Goal: Task Accomplishment & Management: Manage account settings

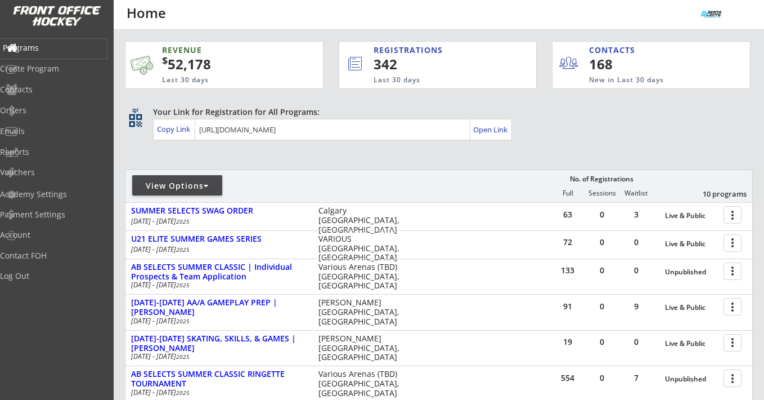
click at [48, 48] on div "Programs" at bounding box center [53, 48] width 101 height 8
click at [52, 48] on div "Programs" at bounding box center [53, 48] width 101 height 8
click at [44, 111] on div "Orders" at bounding box center [53, 110] width 101 height 8
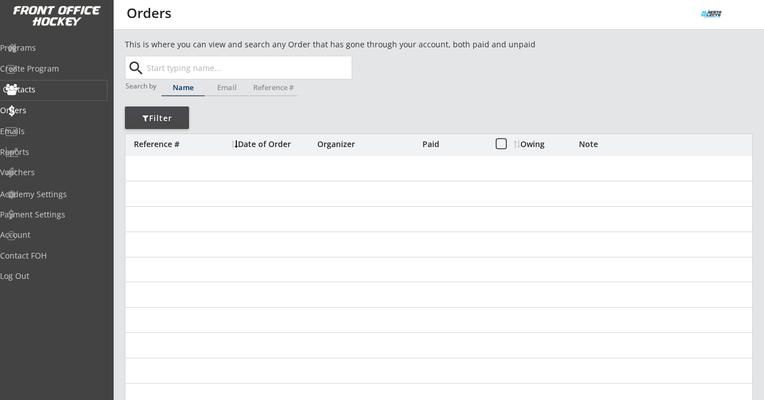
click at [50, 90] on div "Contacts" at bounding box center [53, 90] width 101 height 8
select select ""Players""
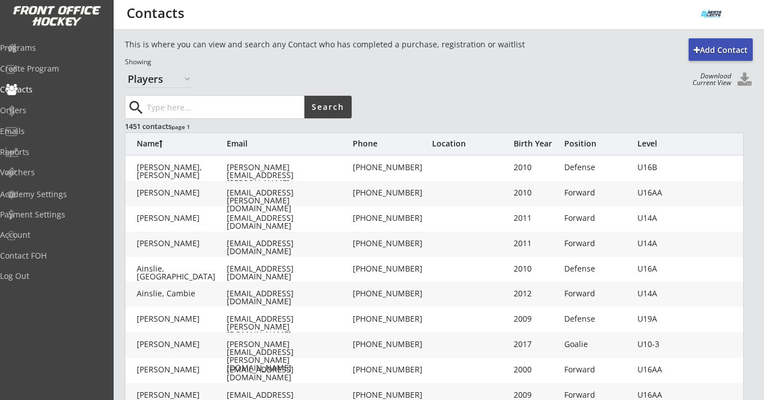
click at [739, 84] on button at bounding box center [744, 80] width 17 height 15
click at [747, 78] on button at bounding box center [744, 80] width 17 height 15
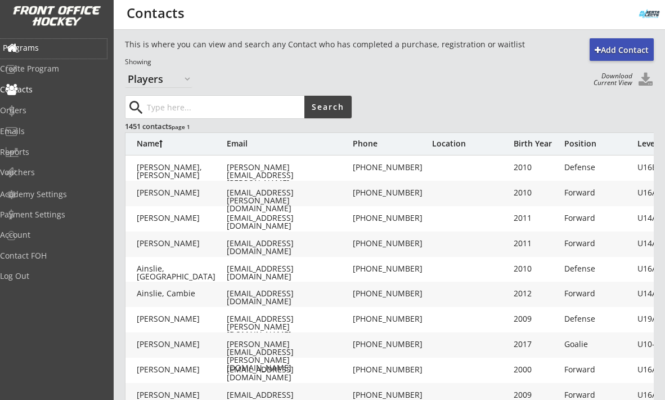
click at [32, 42] on div "Programs" at bounding box center [53, 49] width 107 height 20
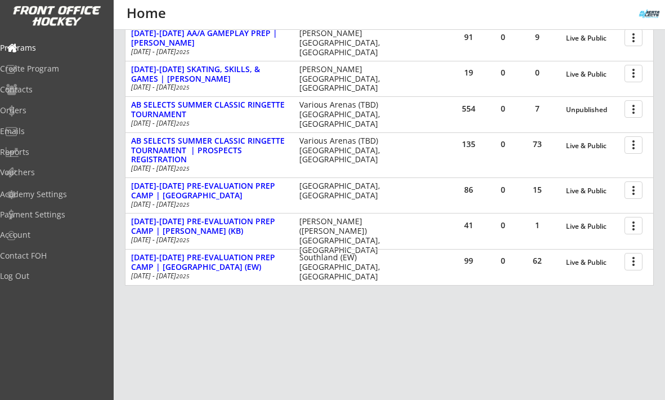
scroll to position [284, 0]
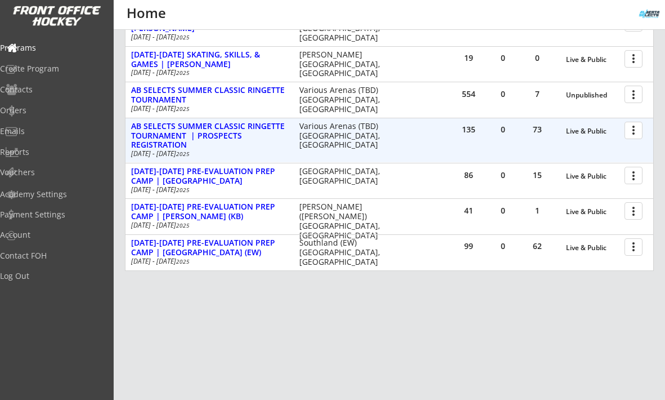
click at [631, 130] on div at bounding box center [636, 130] width 20 height 20
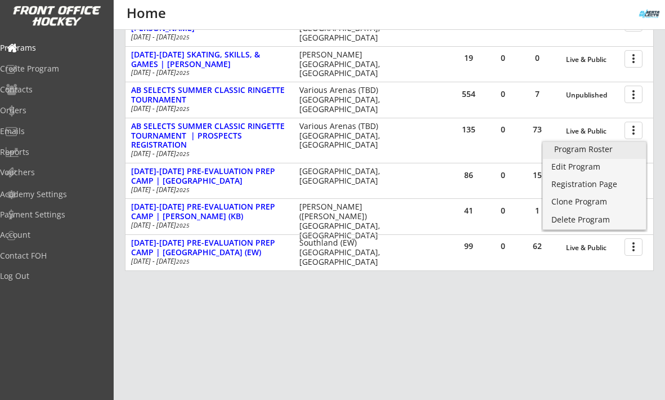
click at [602, 149] on div "Program Roster" at bounding box center [594, 149] width 80 height 8
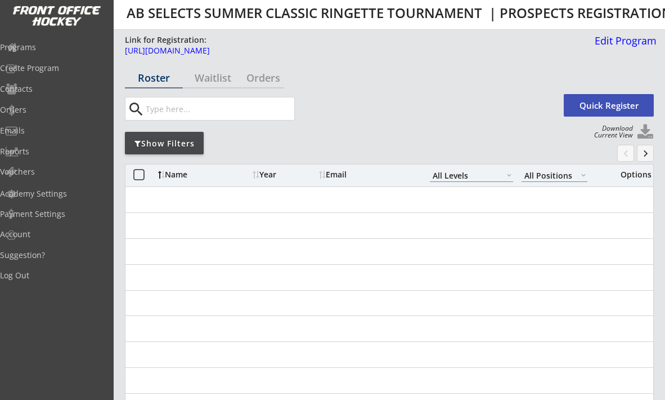
select select ""All Levels""
select select ""All Positions""
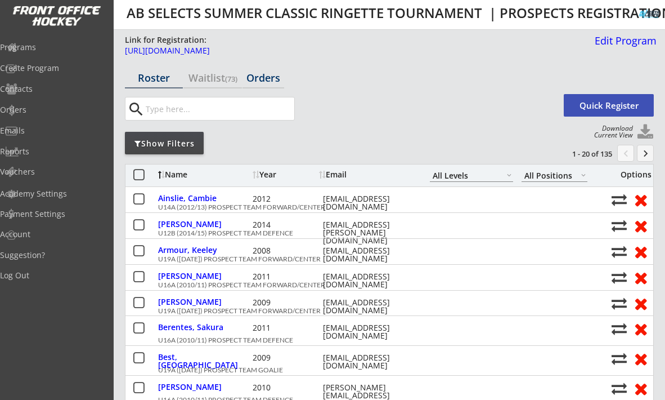
click at [252, 81] on div "Orders" at bounding box center [264, 78] width 42 height 10
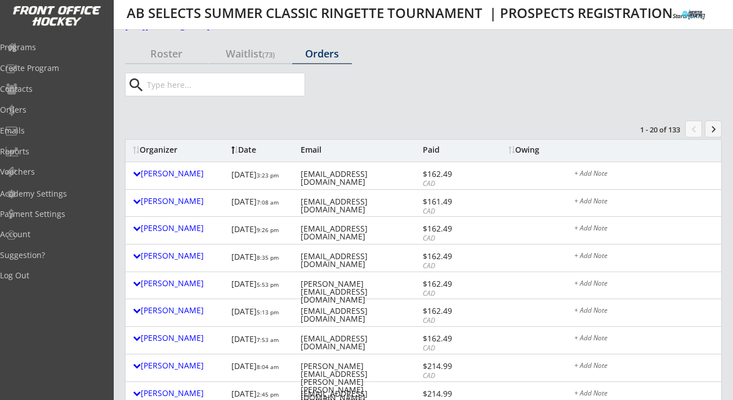
scroll to position [31, 0]
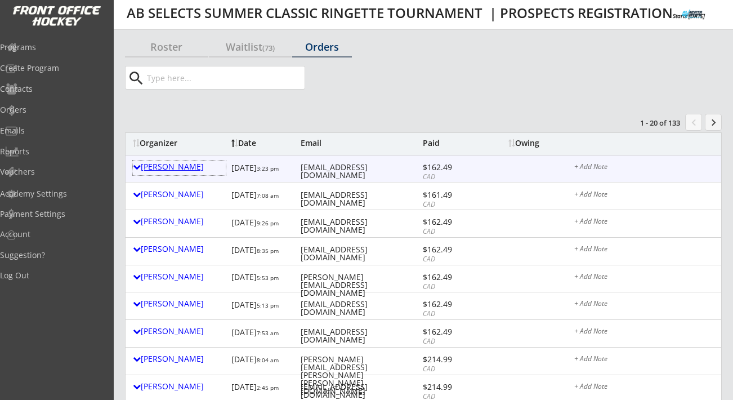
click at [141, 167] on div "Kaelyn Shields" at bounding box center [179, 167] width 93 height 8
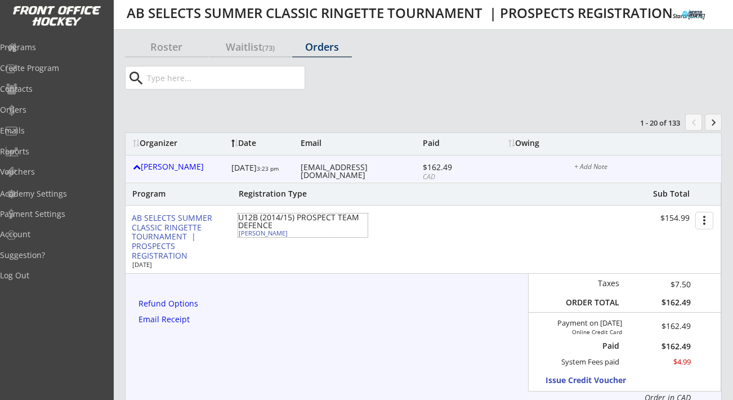
drag, startPoint x: 279, startPoint y: 235, endPoint x: 239, endPoint y: 232, distance: 40.1
click at [239, 232] on div "Olivia Shields" at bounding box center [301, 233] width 125 height 6
select select ""Forward""
select select ""U10-3""
select select ""Youth Large""
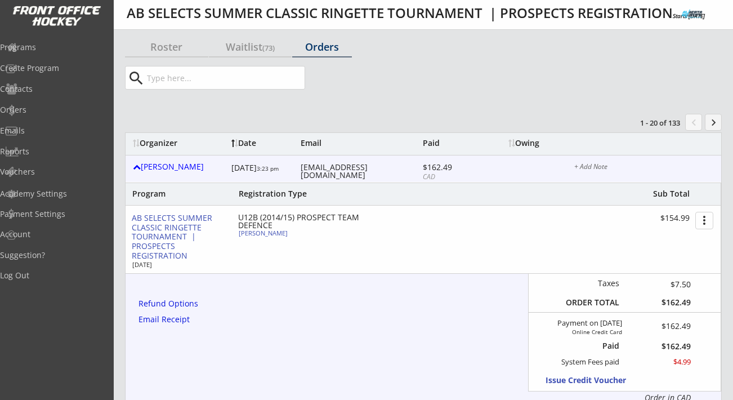
type input "FEMALE"
type input "BowView U10 step 3"
type input "No"
type input "Hadley Thompson (team white)"
select select ""No""
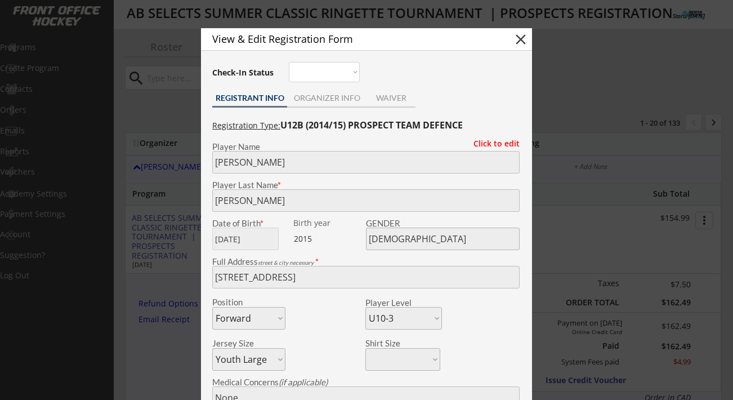
copy div "Olivia Shields"
click at [519, 45] on button "close" at bounding box center [520, 39] width 17 height 17
select select ""PLACEHOLDER_1427118222253""
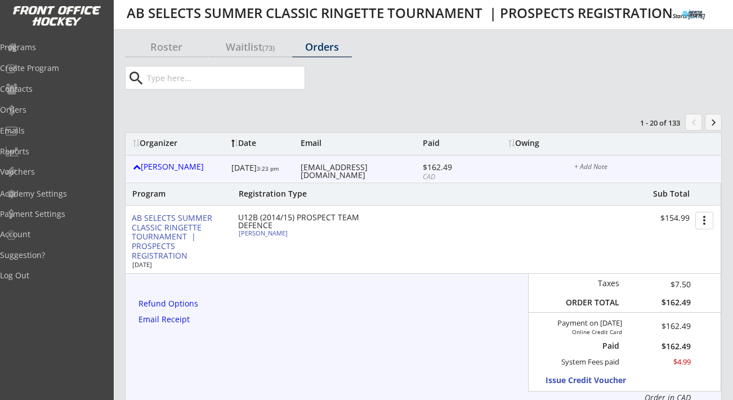
click at [335, 168] on div "kaelynshields6@gmail.com" at bounding box center [359, 171] width 119 height 16
click at [335, 168] on div "[EMAIL_ADDRESS][DOMAIN_NAME]" at bounding box center [359, 171] width 119 height 16
click at [335, 168] on div "kaelynshields6@gmail.com" at bounding box center [359, 171] width 119 height 16
copy div "kaelynshields6@gmail.com"
click at [173, 166] on div "Kaelyn Shields" at bounding box center [179, 167] width 93 height 8
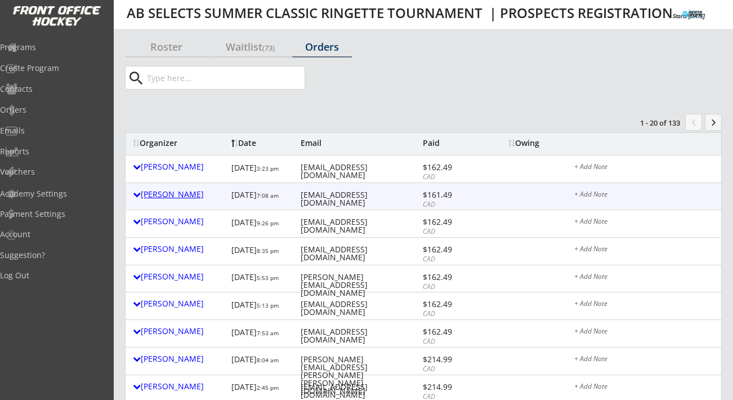
click at [174, 194] on div "Dwayne Lysak" at bounding box center [179, 194] width 93 height 8
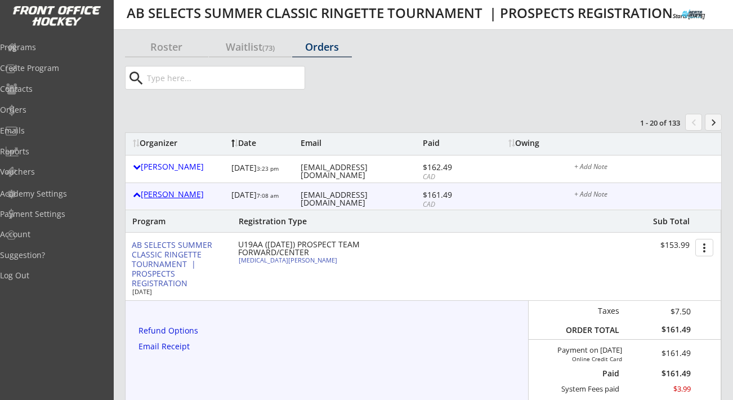
click at [174, 194] on div "Dwayne Lysak" at bounding box center [179, 194] width 93 height 8
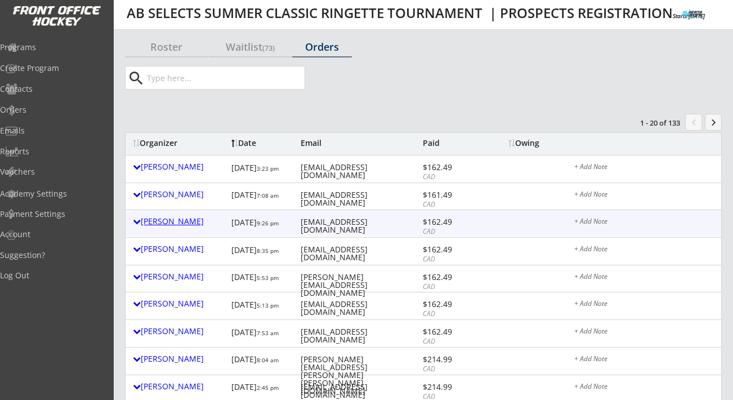
click at [174, 220] on div "Sonja Zagorsky" at bounding box center [179, 221] width 93 height 8
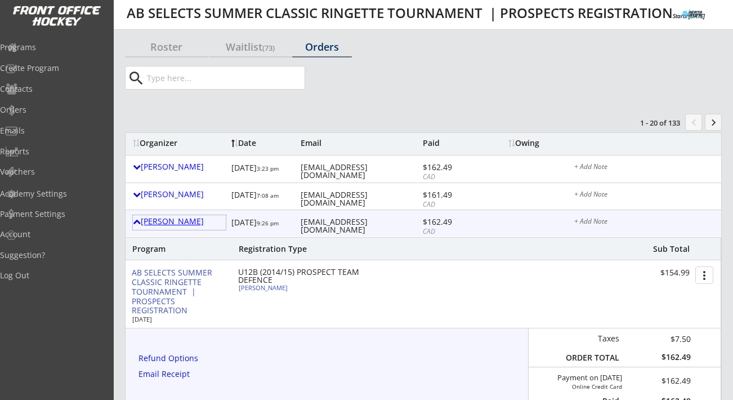
click at [189, 221] on div "Sonja Zagorsky" at bounding box center [179, 221] width 93 height 8
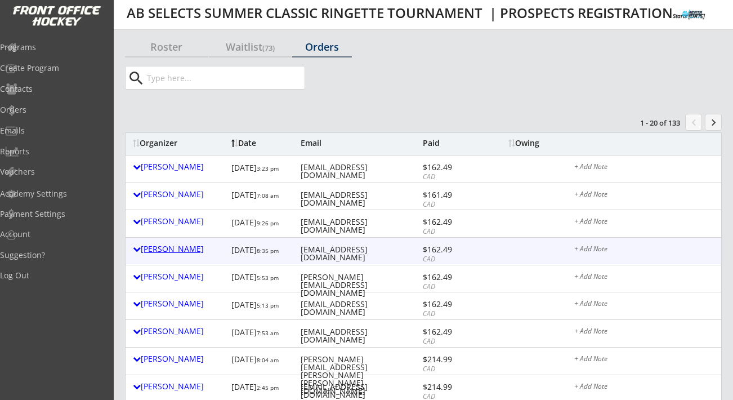
click at [175, 249] on div "Erik Puzon" at bounding box center [179, 249] width 93 height 8
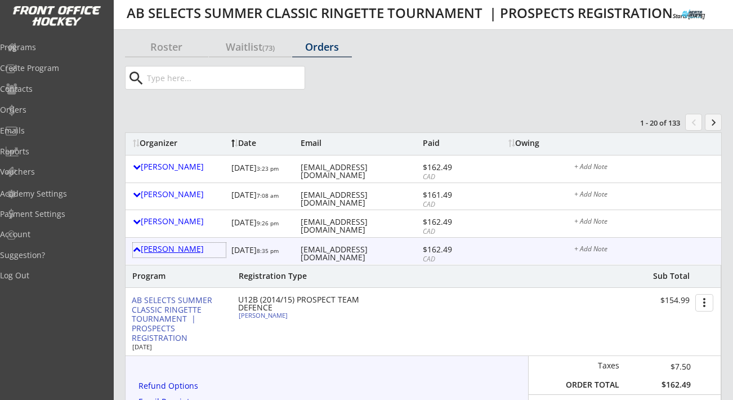
click at [167, 246] on div "Erik Puzon" at bounding box center [179, 249] width 93 height 8
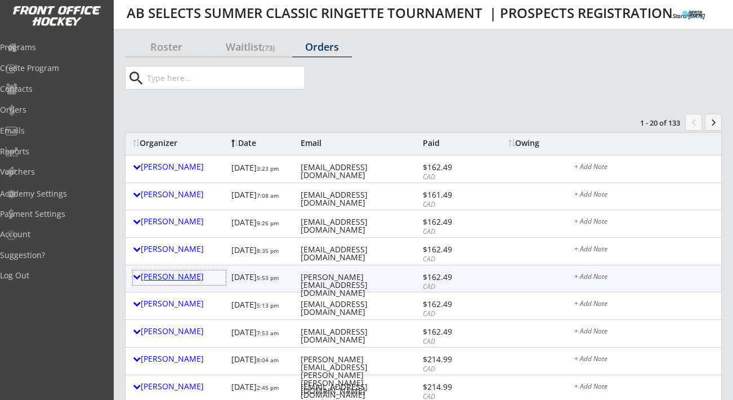
click at [192, 275] on div "Travis Thompson" at bounding box center [179, 276] width 93 height 8
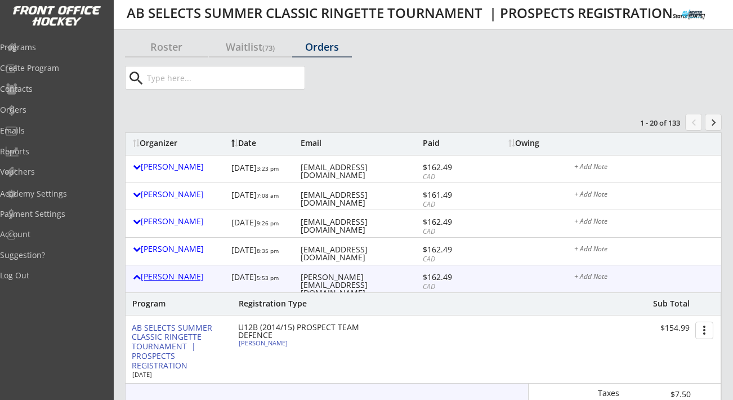
click at [192, 275] on div "Travis Thompson" at bounding box center [179, 276] width 93 height 8
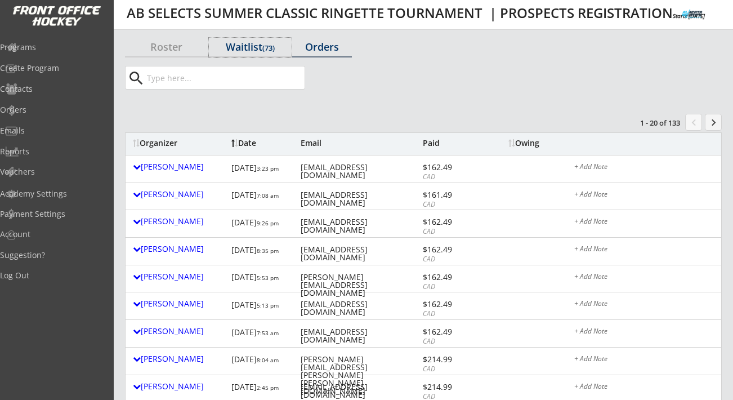
click at [243, 47] on div "Waitlist (73)" at bounding box center [250, 47] width 83 height 10
select select ""All Levels""
select select ""All Positions""
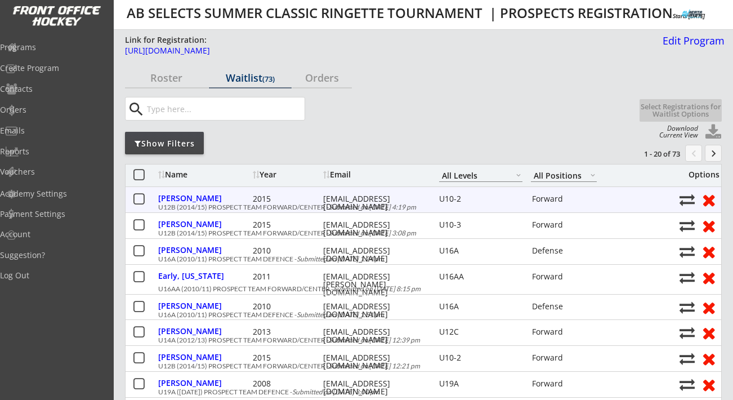
click at [140, 200] on button at bounding box center [139, 199] width 14 height 14
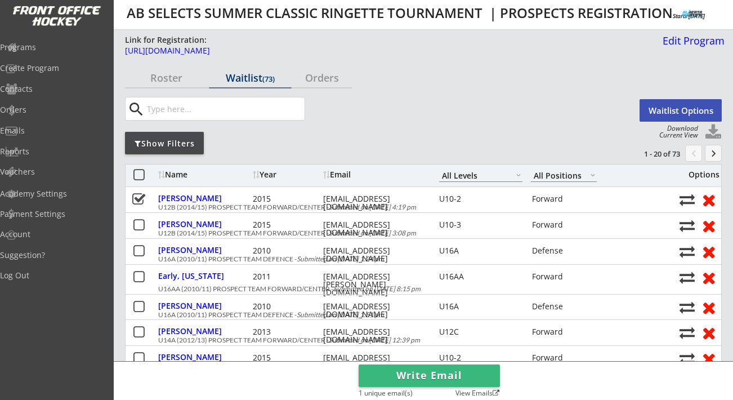
click at [663, 108] on button "Waitlist Options" at bounding box center [680, 110] width 82 height 23
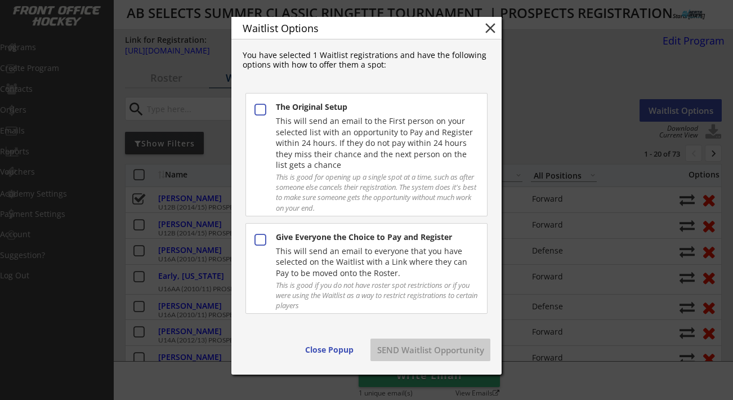
click at [384, 245] on div "This will send an email to everyone that you have selected on the Waitlist with…" at bounding box center [376, 261] width 201 height 33
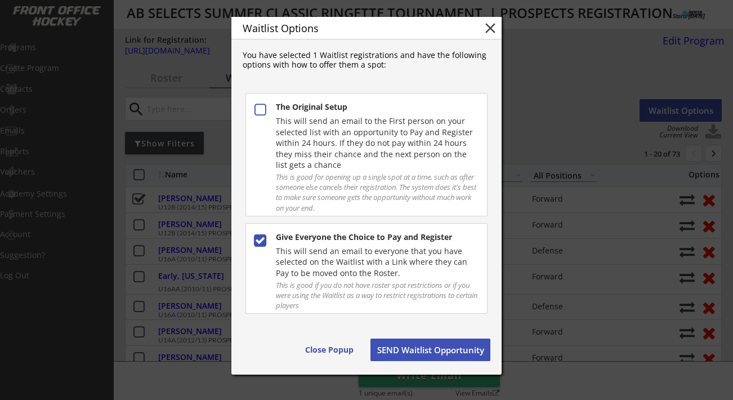
click at [411, 348] on button "SEND Waitlist Opportunity" at bounding box center [430, 349] width 120 height 23
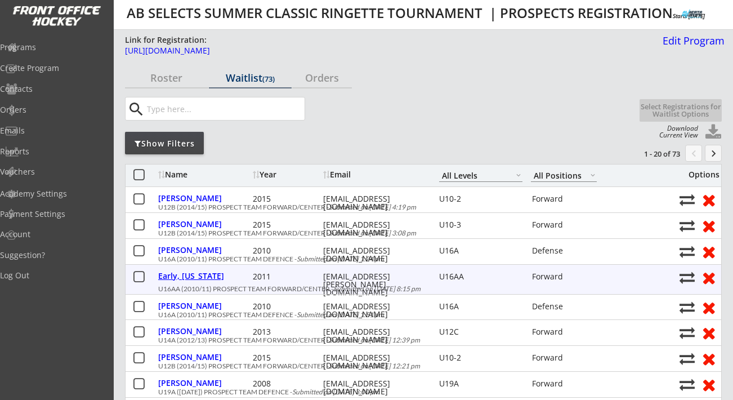
click at [191, 279] on div "Early, Georgia" at bounding box center [204, 276] width 92 height 8
select select ""Forward""
select select ""U16AA""
select select ""No""
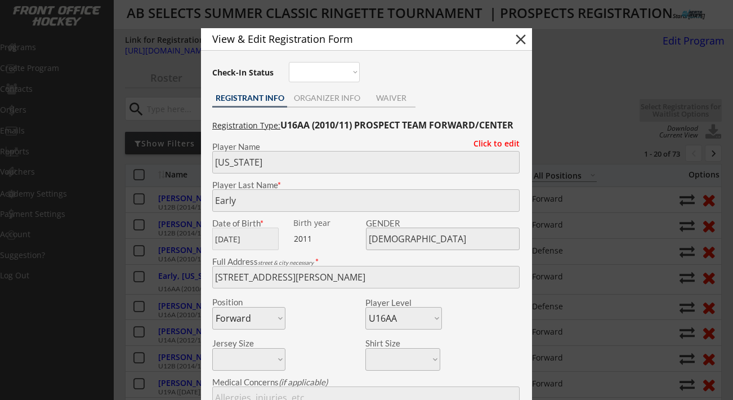
type input "Calgary 14AA"
type input "Eva Halpen"
click at [522, 36] on button "close" at bounding box center [520, 39] width 17 height 17
select select ""PLACEHOLDER_1427118222253""
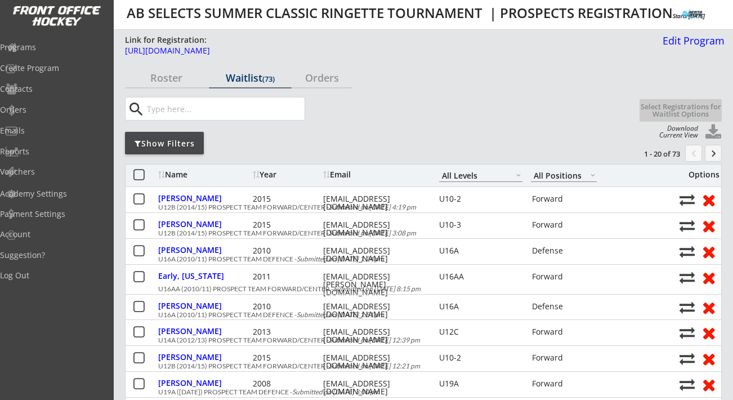
click at [177, 142] on div "Show Filters" at bounding box center [164, 143] width 79 height 11
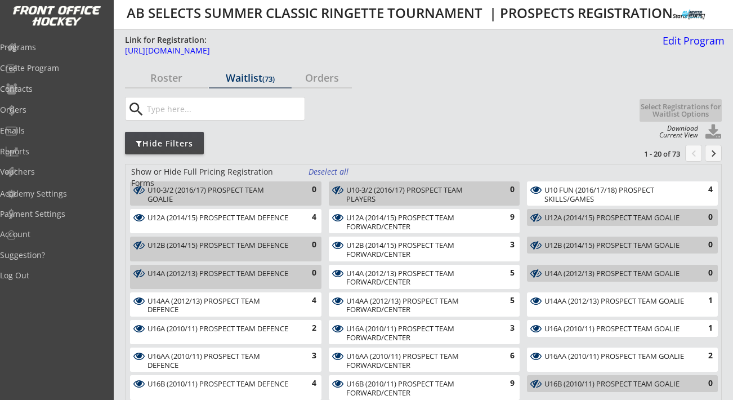
click at [331, 169] on div "Deselect all" at bounding box center [329, 171] width 42 height 11
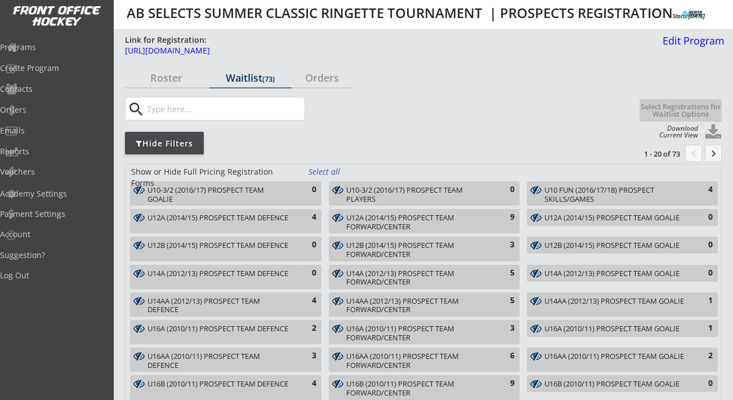
click at [441, 279] on div "U14A (2012/13) PROSPECT TEAM FORWARD/CENTER" at bounding box center [417, 277] width 143 height 17
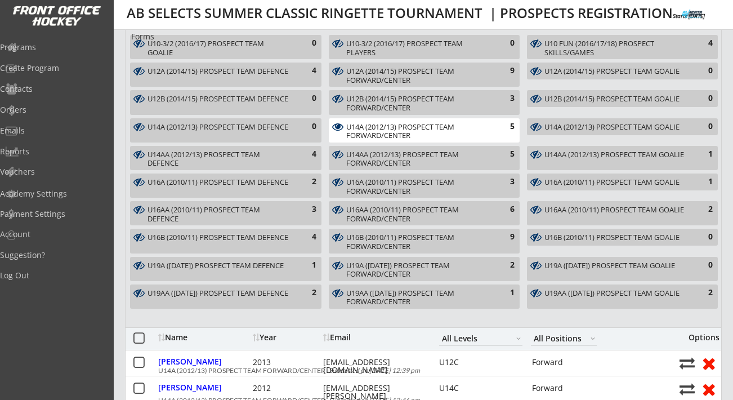
scroll to position [315, 0]
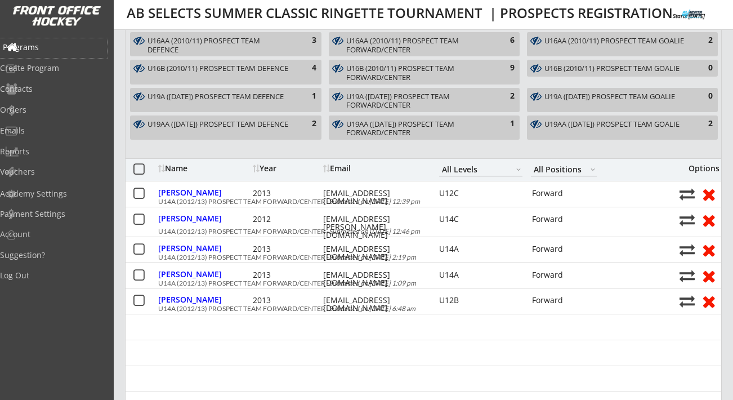
click at [56, 45] on div "Programs" at bounding box center [53, 47] width 101 height 8
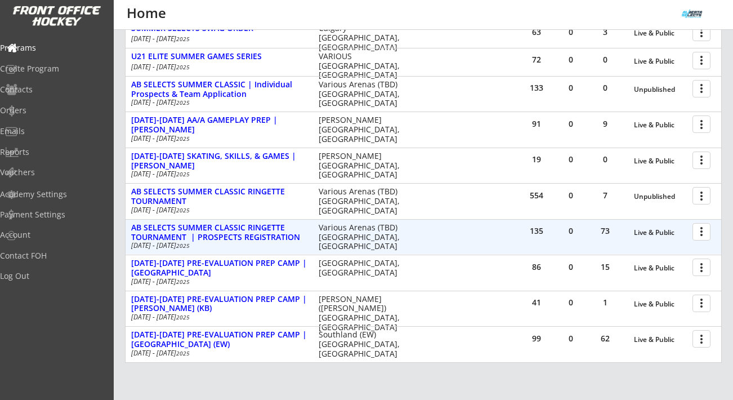
scroll to position [209, 0]
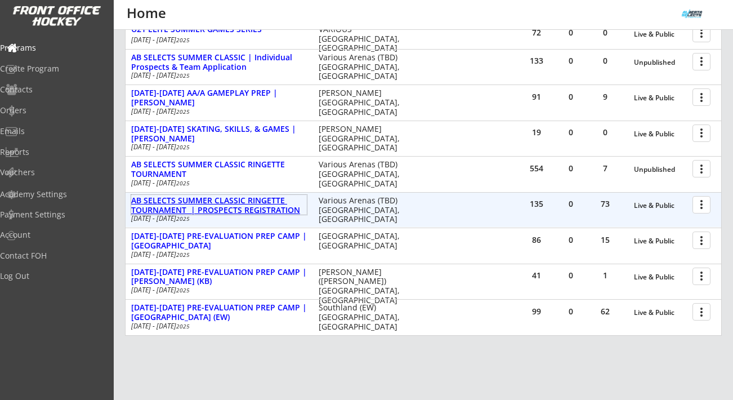
click at [243, 210] on div "AB SELECTS SUMMER CLASSIC RINGETTE TOURNAMENT | PROSPECTS REGISTRATION" at bounding box center [219, 205] width 176 height 19
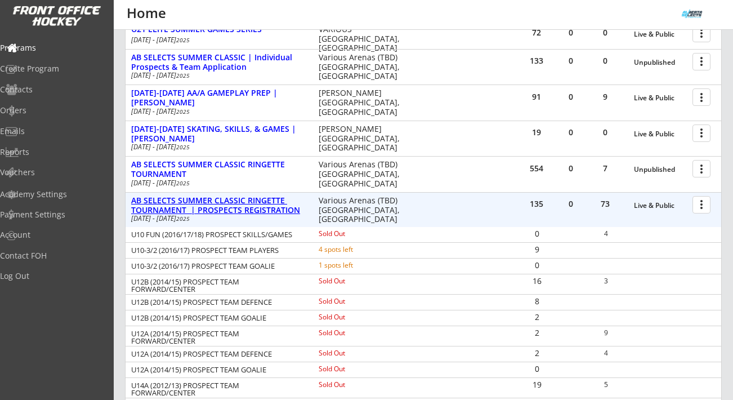
click at [243, 210] on div "AB SELECTS SUMMER CLASSIC RINGETTE TOURNAMENT | PROSPECTS REGISTRATION" at bounding box center [219, 205] width 176 height 19
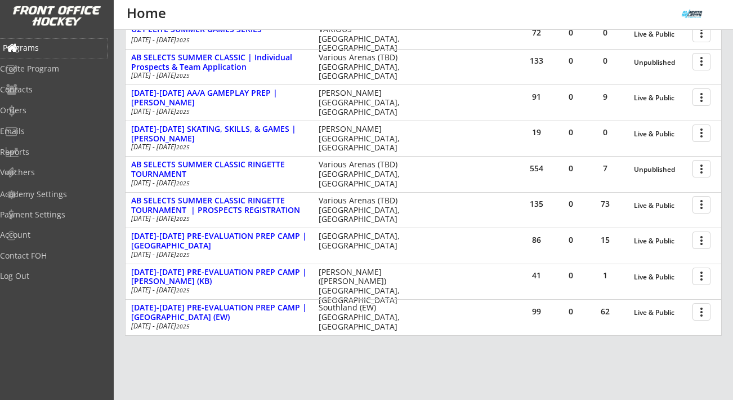
click at [55, 52] on div "Programs" at bounding box center [53, 48] width 101 height 8
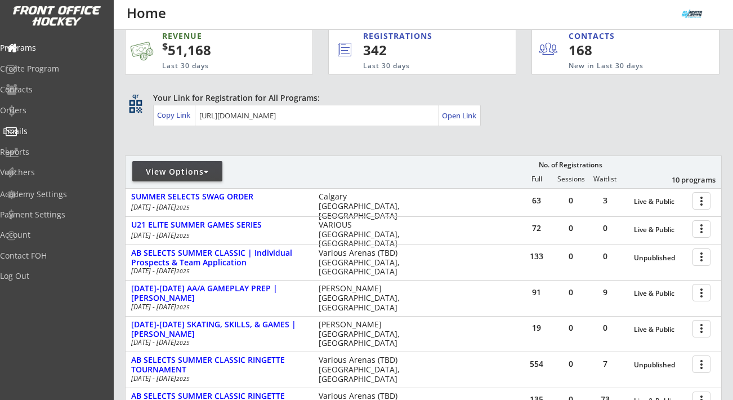
scroll to position [0, 0]
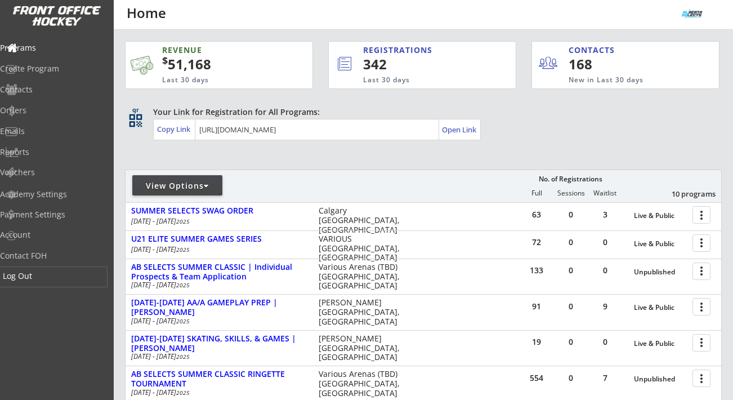
click at [47, 279] on div "Log Out" at bounding box center [53, 276] width 101 height 8
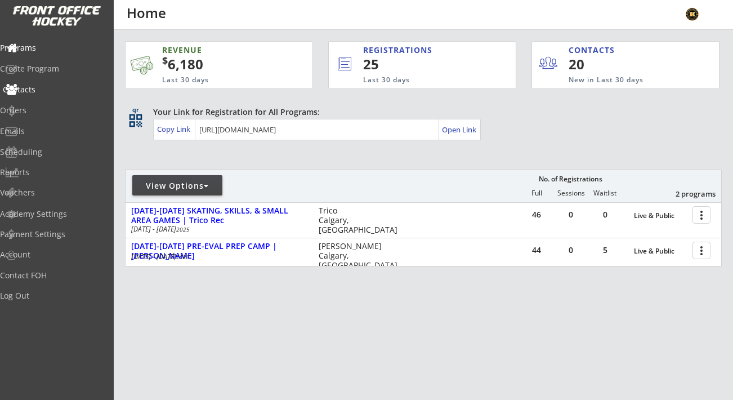
click at [43, 90] on div "Contacts" at bounding box center [53, 90] width 101 height 8
select select ""Players""
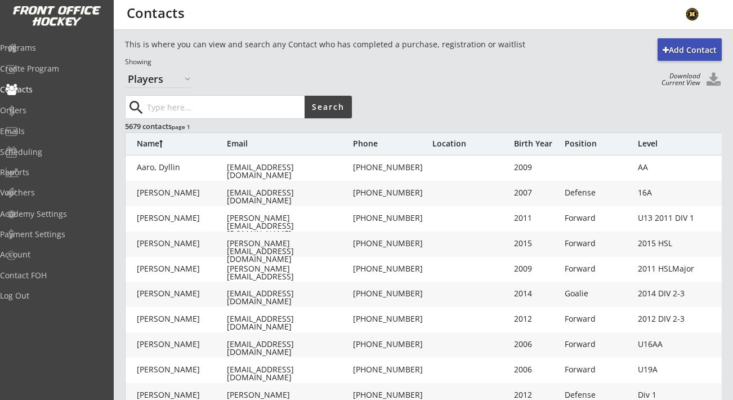
click at [710, 81] on button at bounding box center [713, 80] width 17 height 15
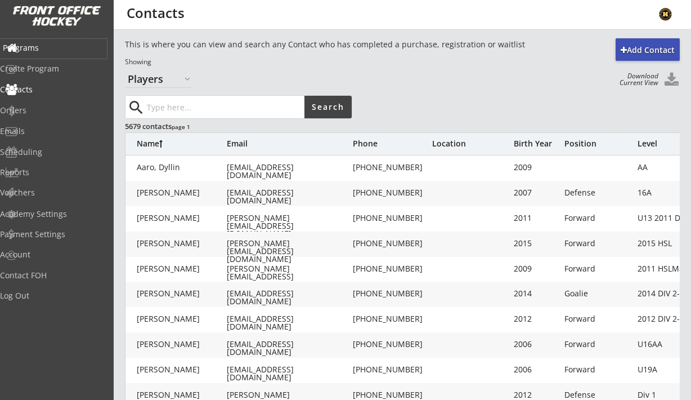
click at [65, 44] on div "Programs" at bounding box center [53, 48] width 101 height 8
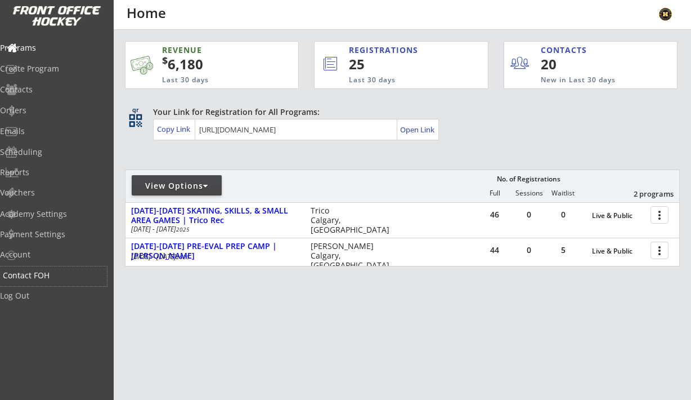
click at [41, 279] on div "Contact FOH" at bounding box center [53, 275] width 101 height 8
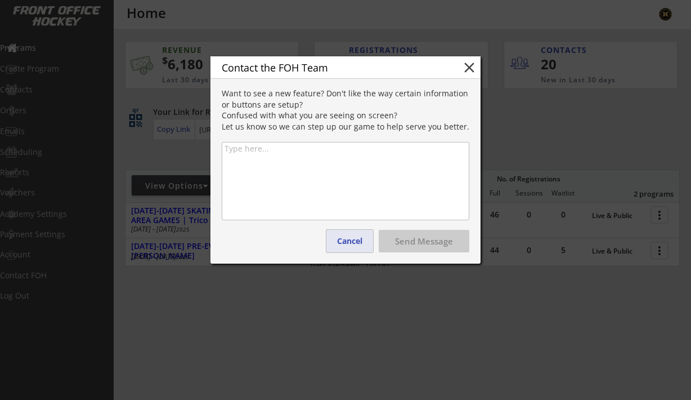
click at [344, 241] on button "Cancel" at bounding box center [349, 241] width 47 height 23
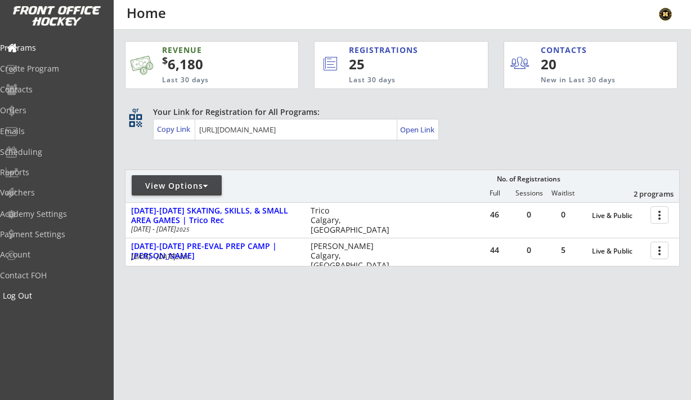
click at [40, 297] on div "Log Out" at bounding box center [53, 295] width 101 height 8
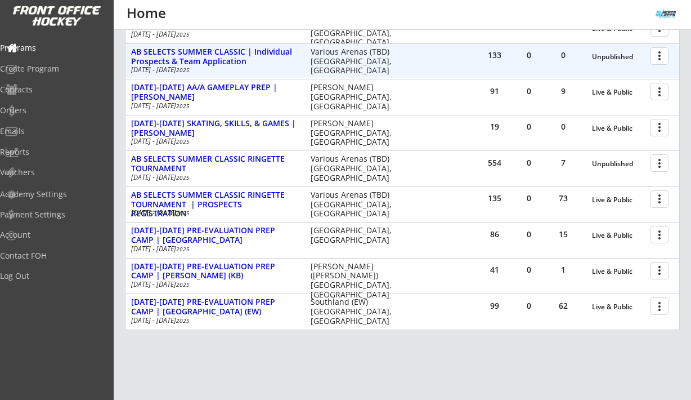
scroll to position [241, 0]
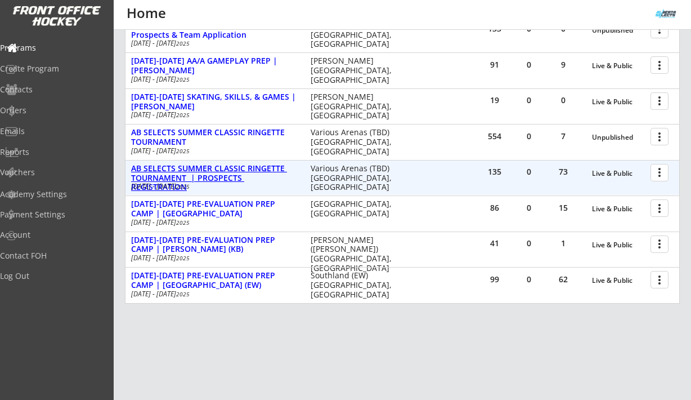
click at [216, 176] on div "AB SELECTS SUMMER CLASSIC RINGETTE TOURNAMENT | PROSPECTS REGISTRATION" at bounding box center [215, 178] width 168 height 28
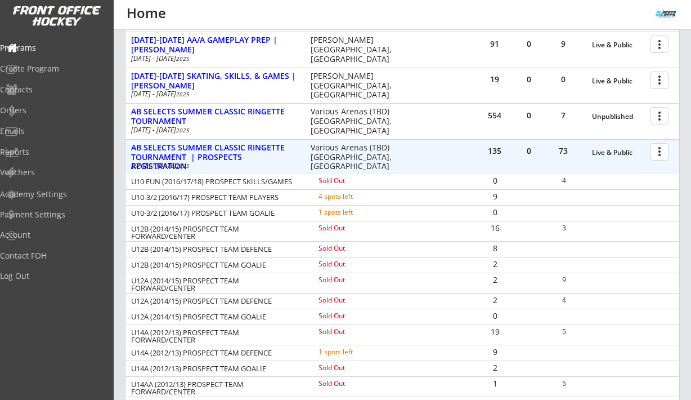
scroll to position [263, 0]
click at [659, 153] on div at bounding box center [662, 151] width 20 height 20
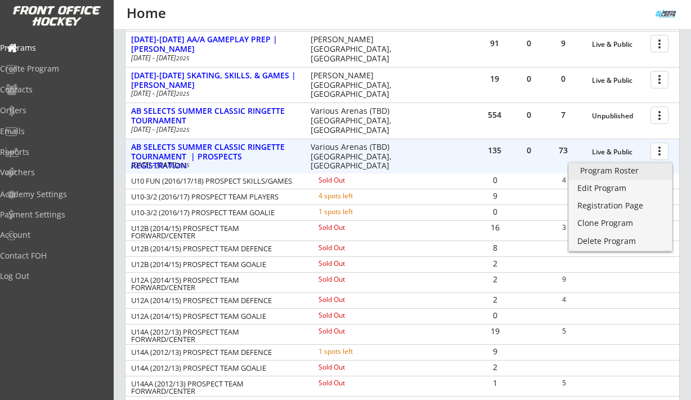
click at [628, 169] on div "Program Roster" at bounding box center [620, 171] width 80 height 8
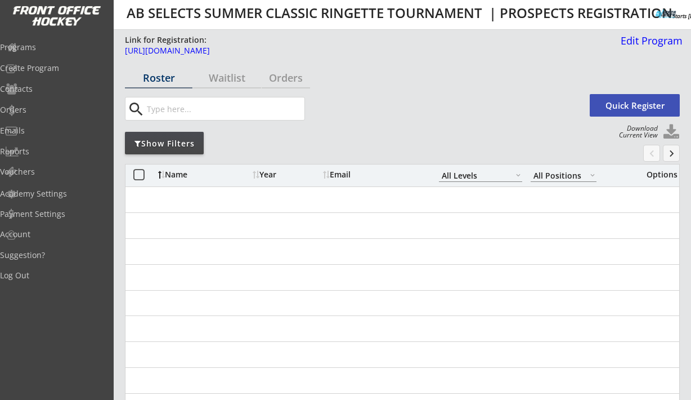
select select ""All Levels""
select select ""All Positions""
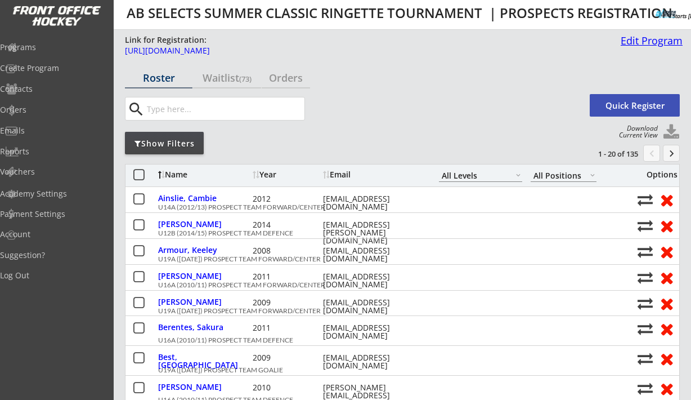
click at [634, 41] on div "Edit Program" at bounding box center [649, 40] width 66 height 10
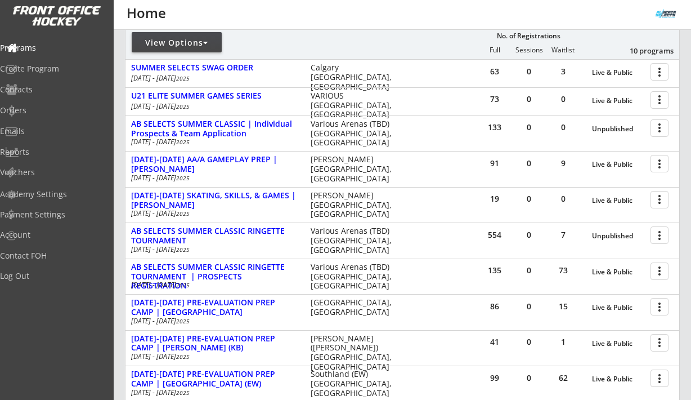
scroll to position [145, 0]
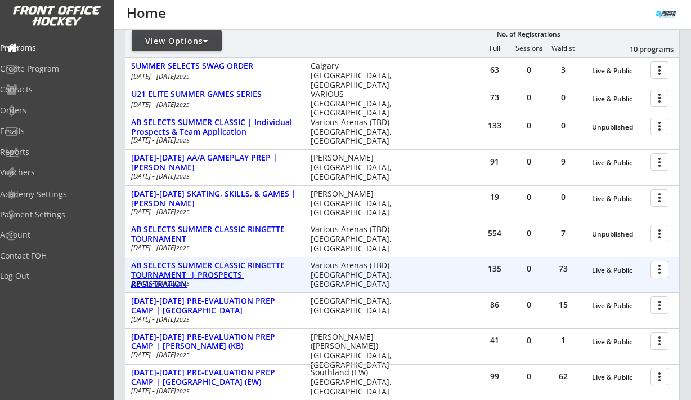
click at [263, 275] on div "AB SELECTS SUMMER CLASSIC RINGETTE TOURNAMENT | PROSPECTS REGISTRATION" at bounding box center [215, 275] width 168 height 28
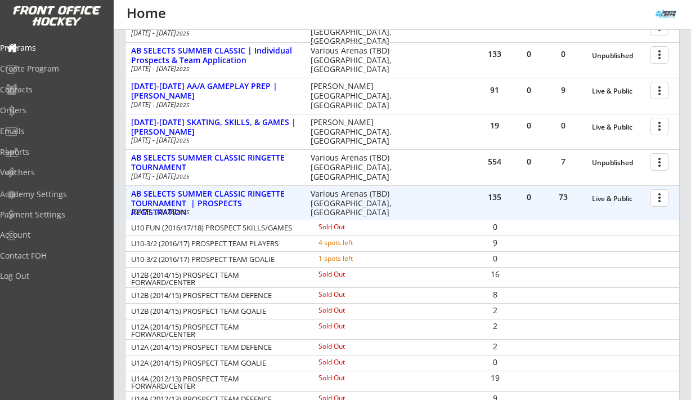
scroll to position [217, 0]
click at [275, 205] on div "AB SELECTS SUMMER CLASSIC RINGETTE TOURNAMENT | PROSPECTS REGISTRATION" at bounding box center [215, 203] width 168 height 28
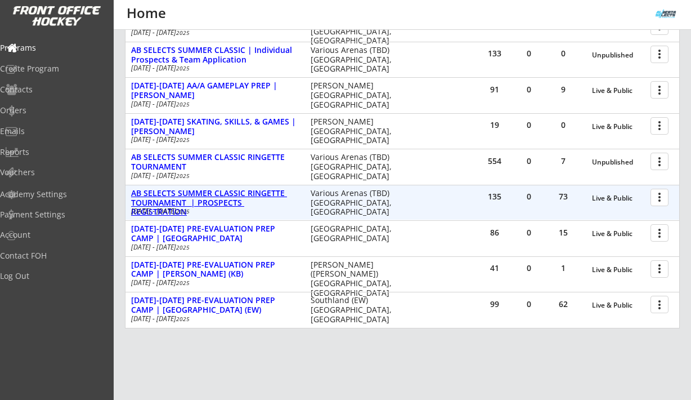
click at [275, 205] on div "AB SELECTS SUMMER CLASSIC RINGETTE TOURNAMENT | PROSPECTS REGISTRATION" at bounding box center [215, 203] width 168 height 28
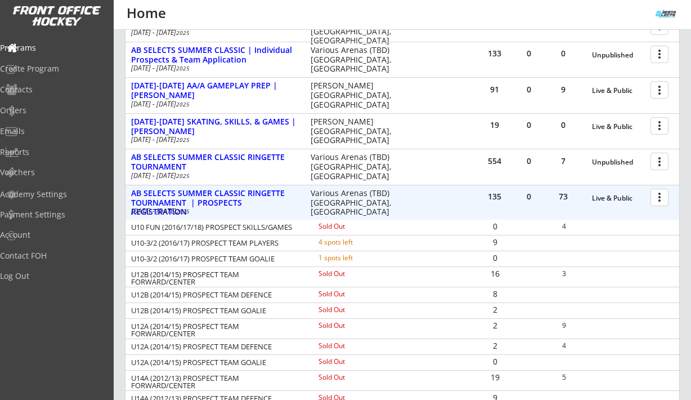
drag, startPoint x: 135, startPoint y: 244, endPoint x: 277, endPoint y: 254, distance: 142.7
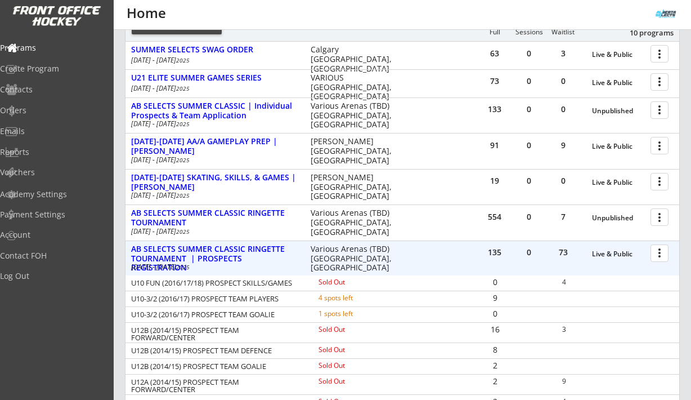
scroll to position [162, 0]
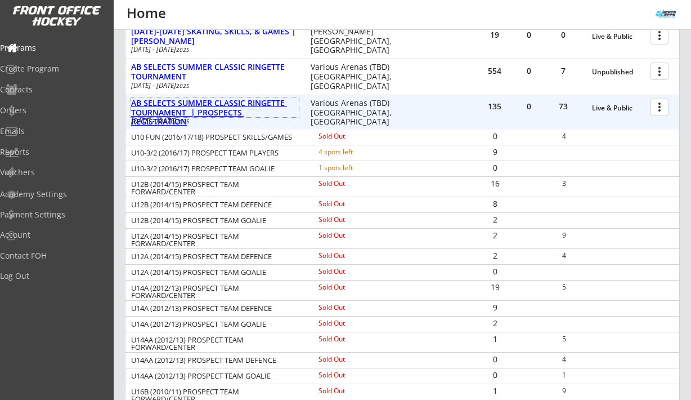
click at [229, 102] on div "AB SELECTS SUMMER CLASSIC RINGETTE TOURNAMENT | PROSPECTS REGISTRATION" at bounding box center [215, 112] width 168 height 28
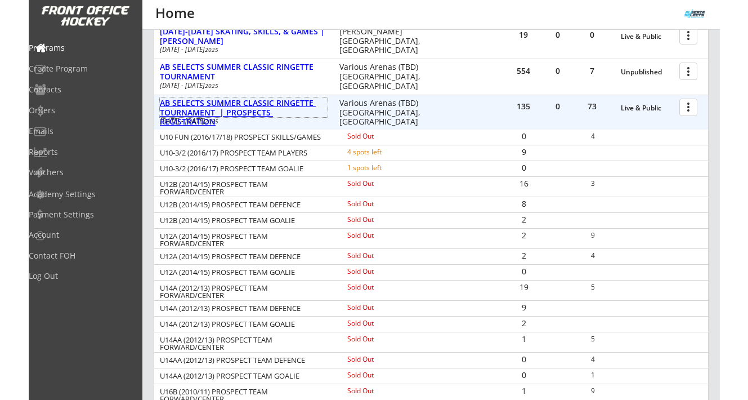
scroll to position [275, 0]
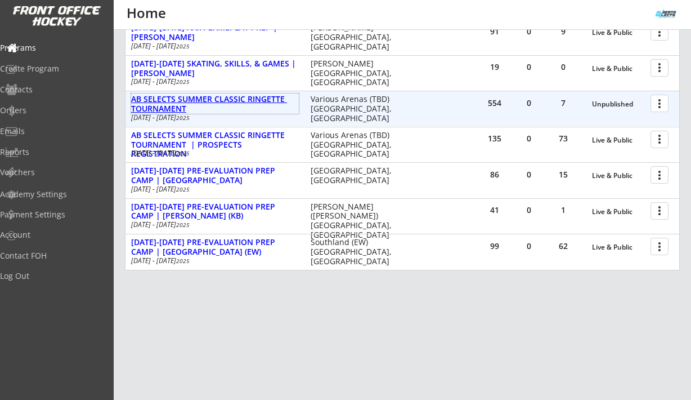
click at [229, 102] on div "AB SELECTS SUMMER CLASSIC RINGETTE TOURNAMENT" at bounding box center [215, 104] width 168 height 19
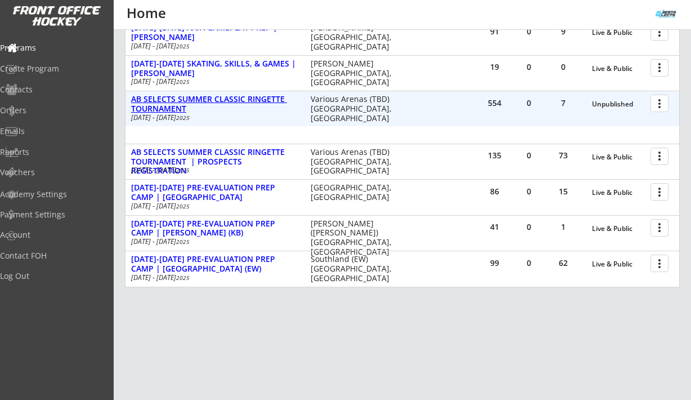
click at [229, 102] on div "AB SELECTS SUMMER CLASSIC RINGETTE TOURNAMENT" at bounding box center [215, 104] width 168 height 19
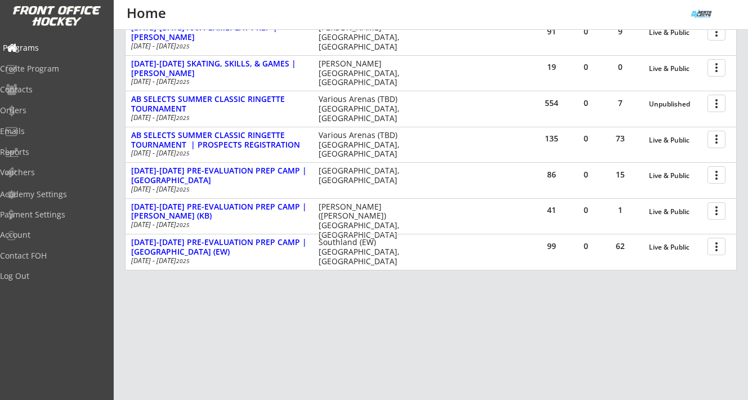
click at [50, 47] on div "Programs" at bounding box center [53, 48] width 101 height 8
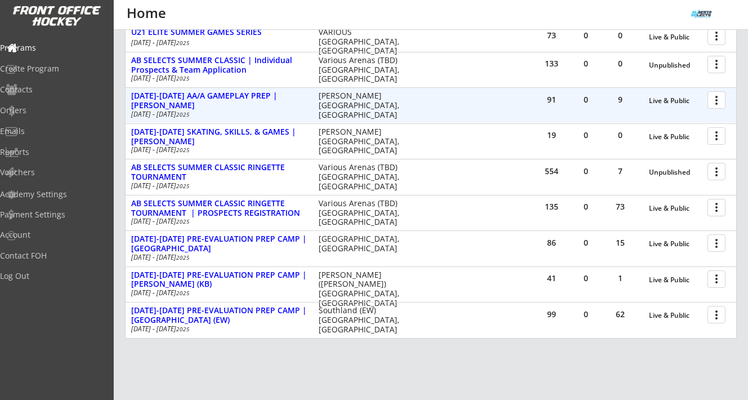
scroll to position [208, 0]
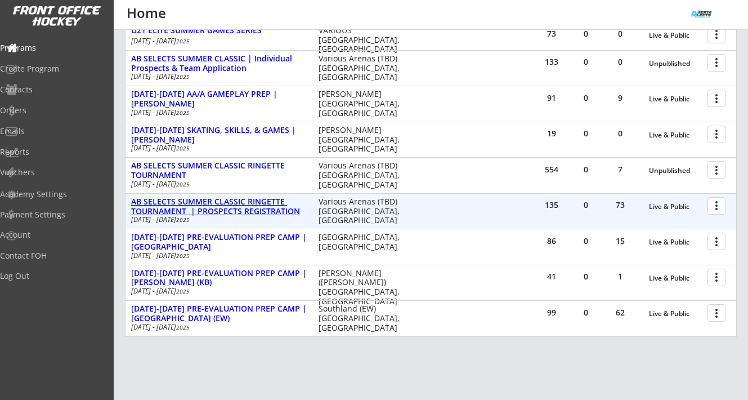
click at [264, 202] on div "AB SELECTS SUMMER CLASSIC RINGETTE TOURNAMENT | PROSPECTS REGISTRATION" at bounding box center [219, 206] width 176 height 19
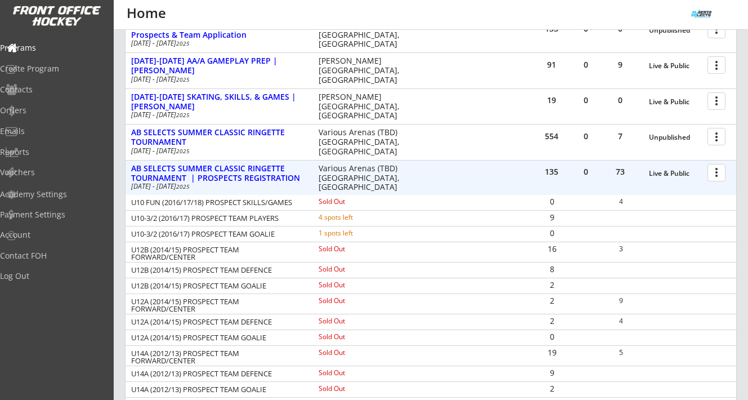
scroll to position [246, 0]
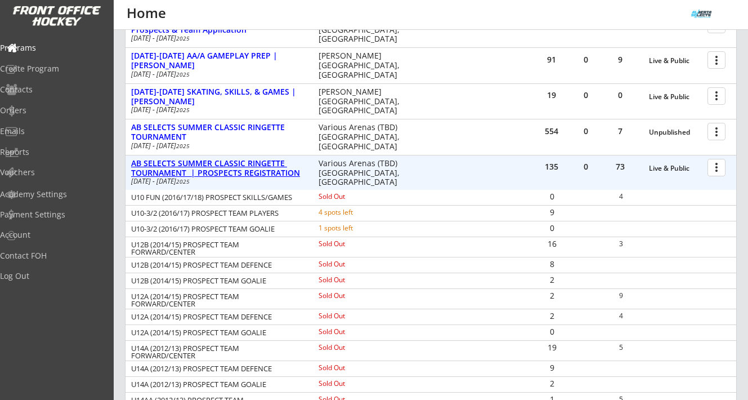
click at [271, 172] on div "AB SELECTS SUMMER CLASSIC RINGETTE TOURNAMENT | PROSPECTS REGISTRATION" at bounding box center [219, 168] width 176 height 19
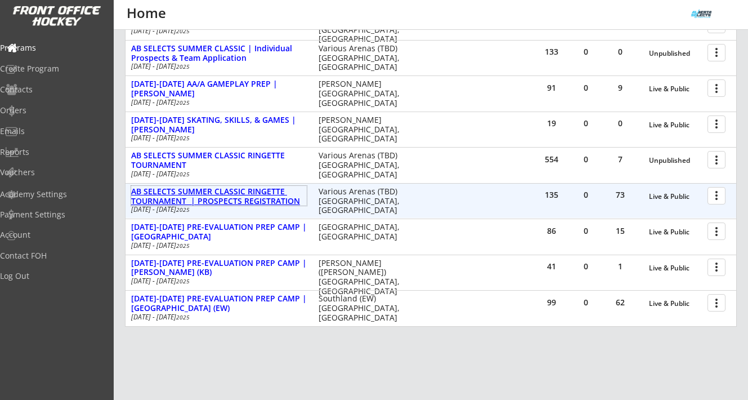
scroll to position [217, 0]
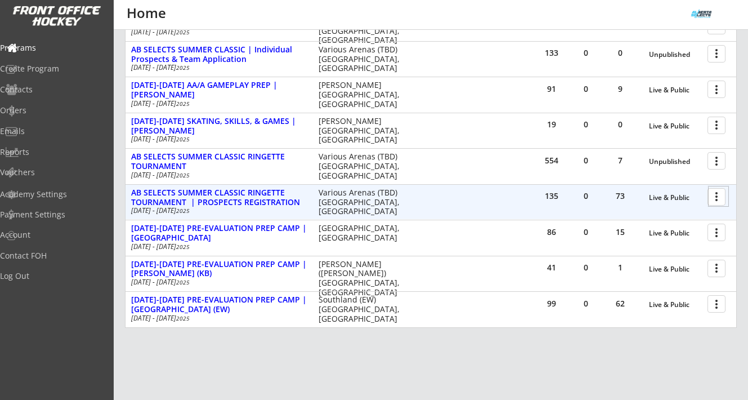
click at [690, 199] on div at bounding box center [718, 196] width 20 height 20
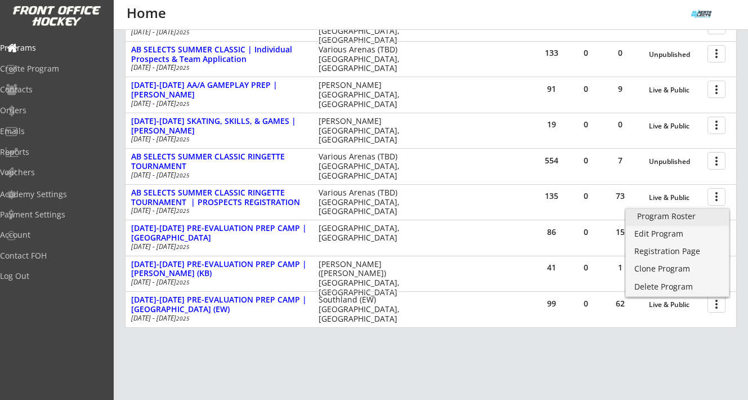
click at [688, 213] on div "Program Roster" at bounding box center [677, 216] width 80 height 8
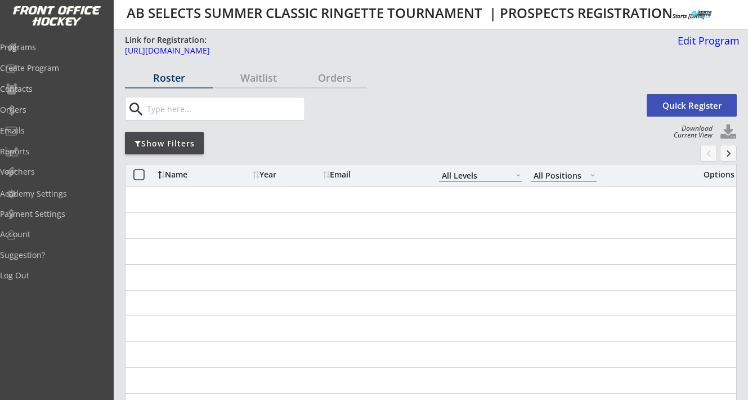
select select ""All Levels""
select select ""All Positions""
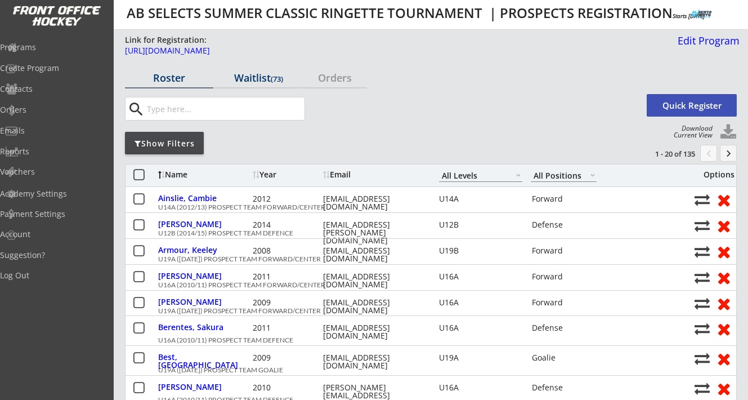
click at [259, 73] on div "Waitlist (73)" at bounding box center [258, 78] width 88 height 10
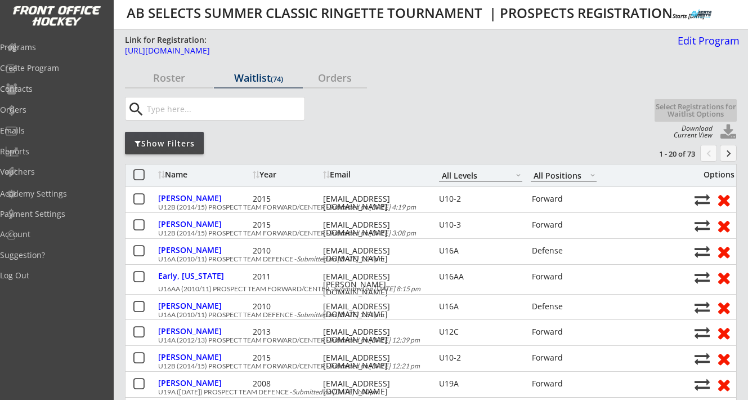
select select ""All Levels""
select select ""All Positions""
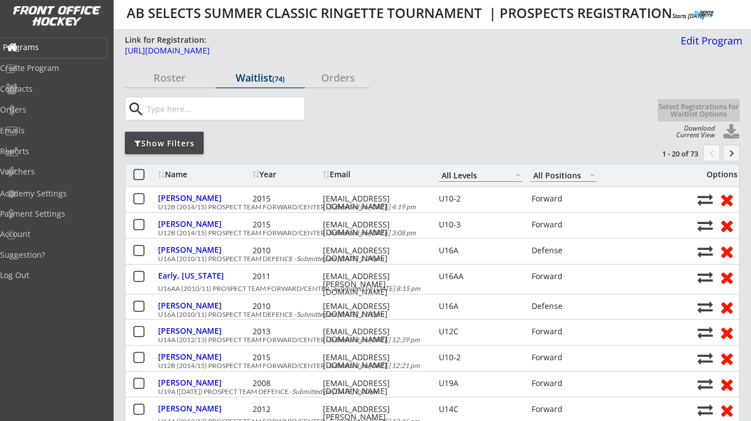
click at [61, 48] on div "Programs" at bounding box center [53, 47] width 101 height 8
